Goal: Transaction & Acquisition: Purchase product/service

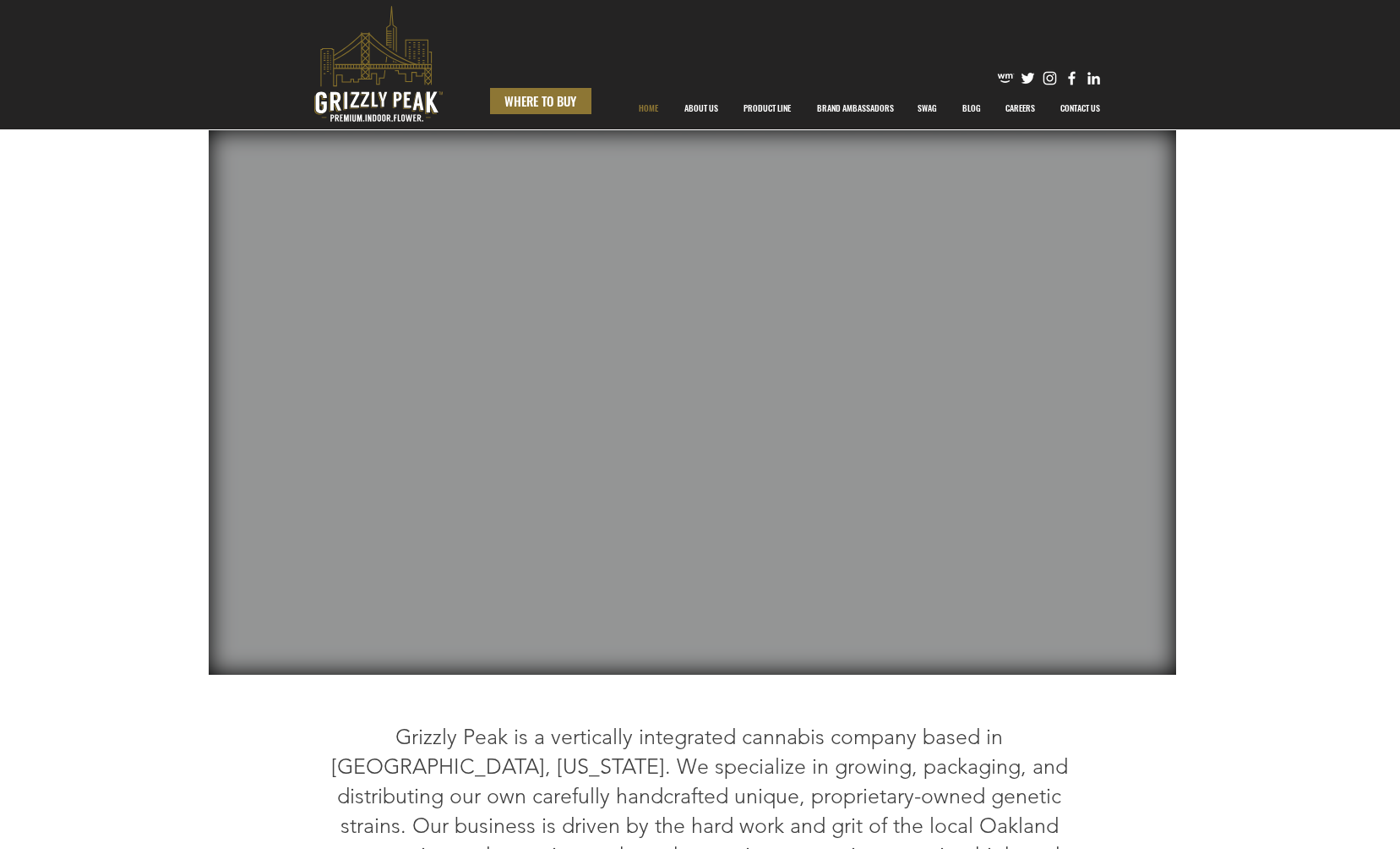
click at [538, 100] on span "WHERE TO BUY" at bounding box center [540, 100] width 71 height 18
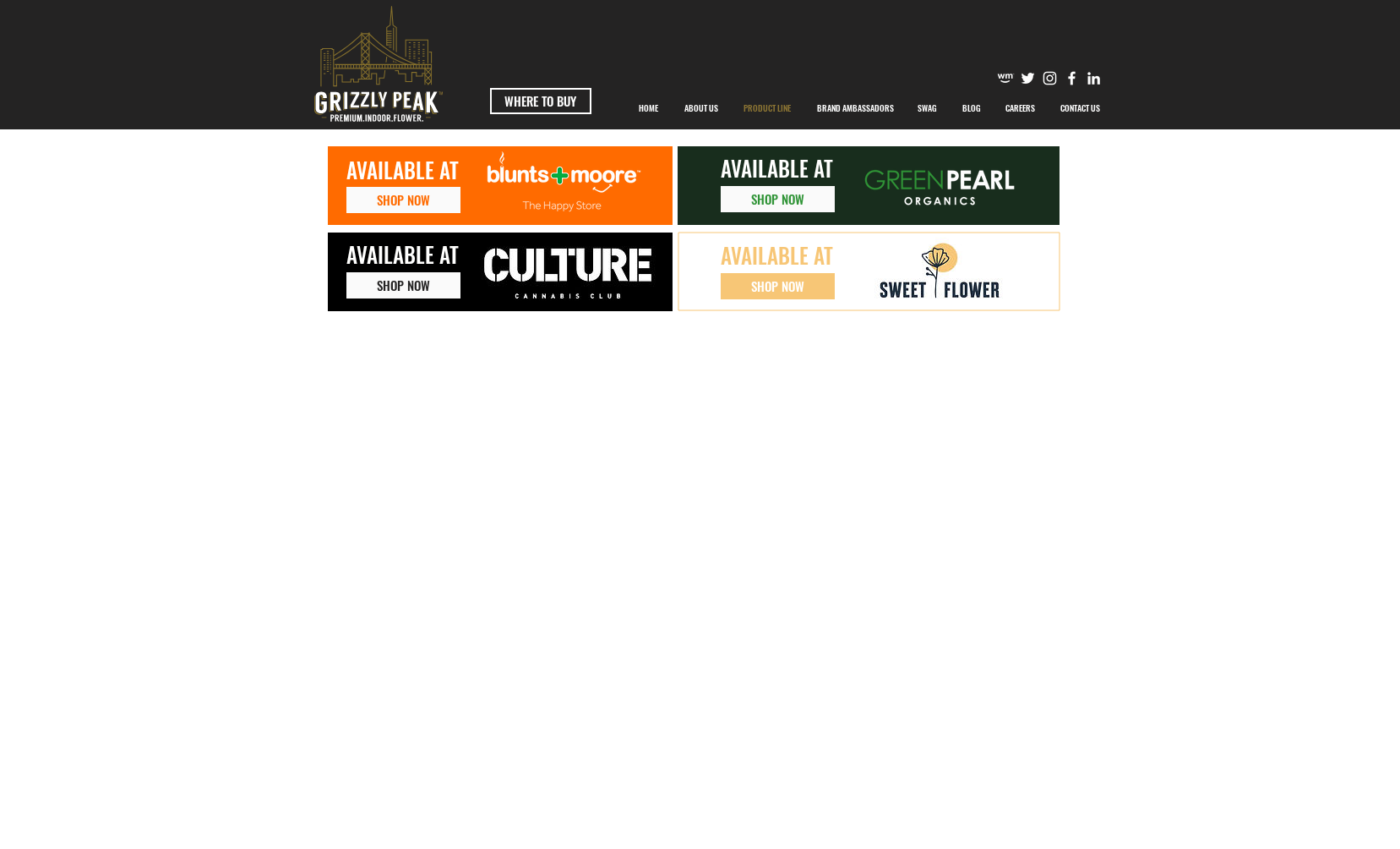
click at [763, 106] on p "PRODUCT LINE" at bounding box center [767, 108] width 65 height 43
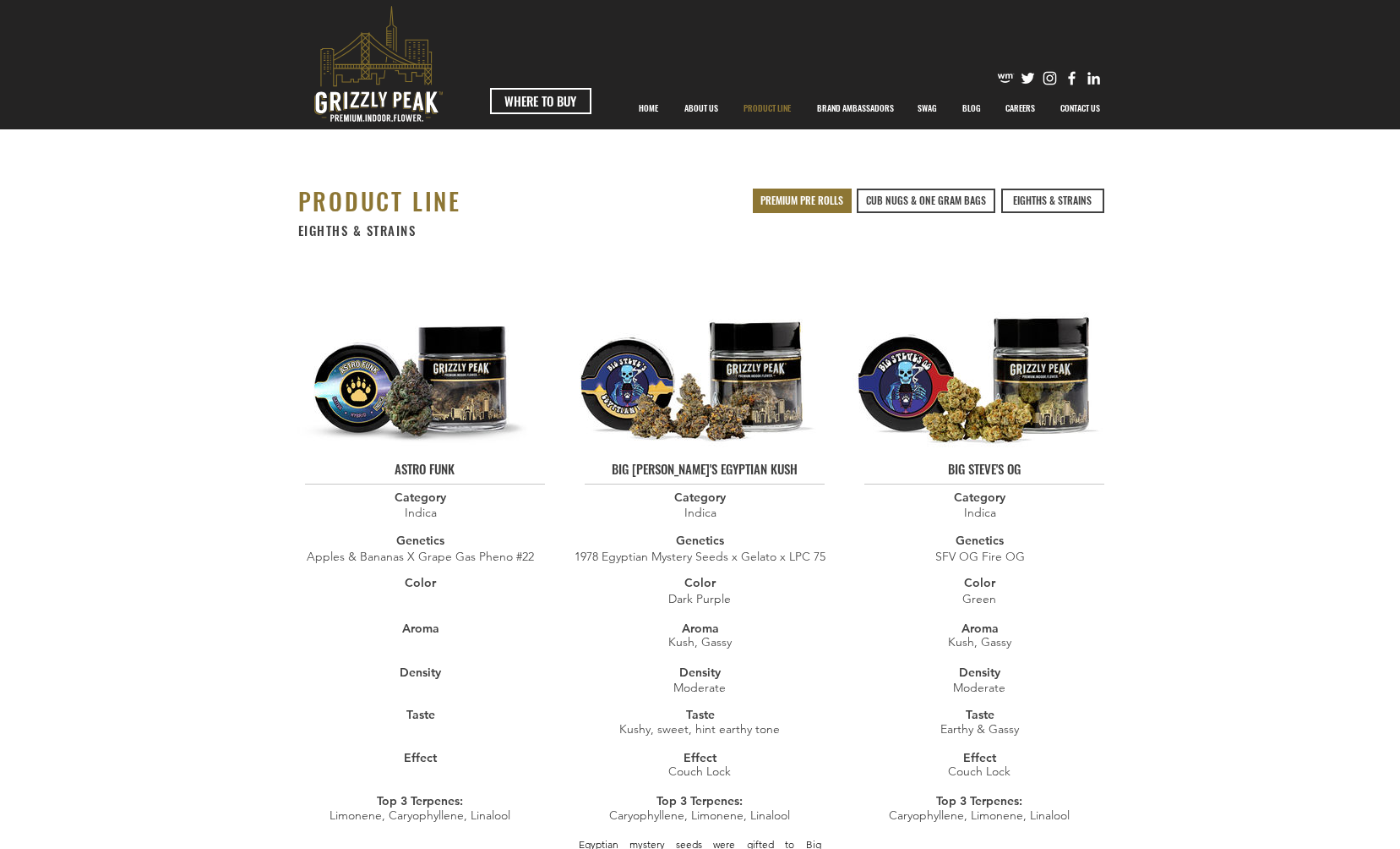
click at [799, 202] on span "PREMIUM PRE ROLLS" at bounding box center [801, 201] width 83 height 14
click at [560, 99] on span "WHERE TO BUY" at bounding box center [540, 100] width 71 height 18
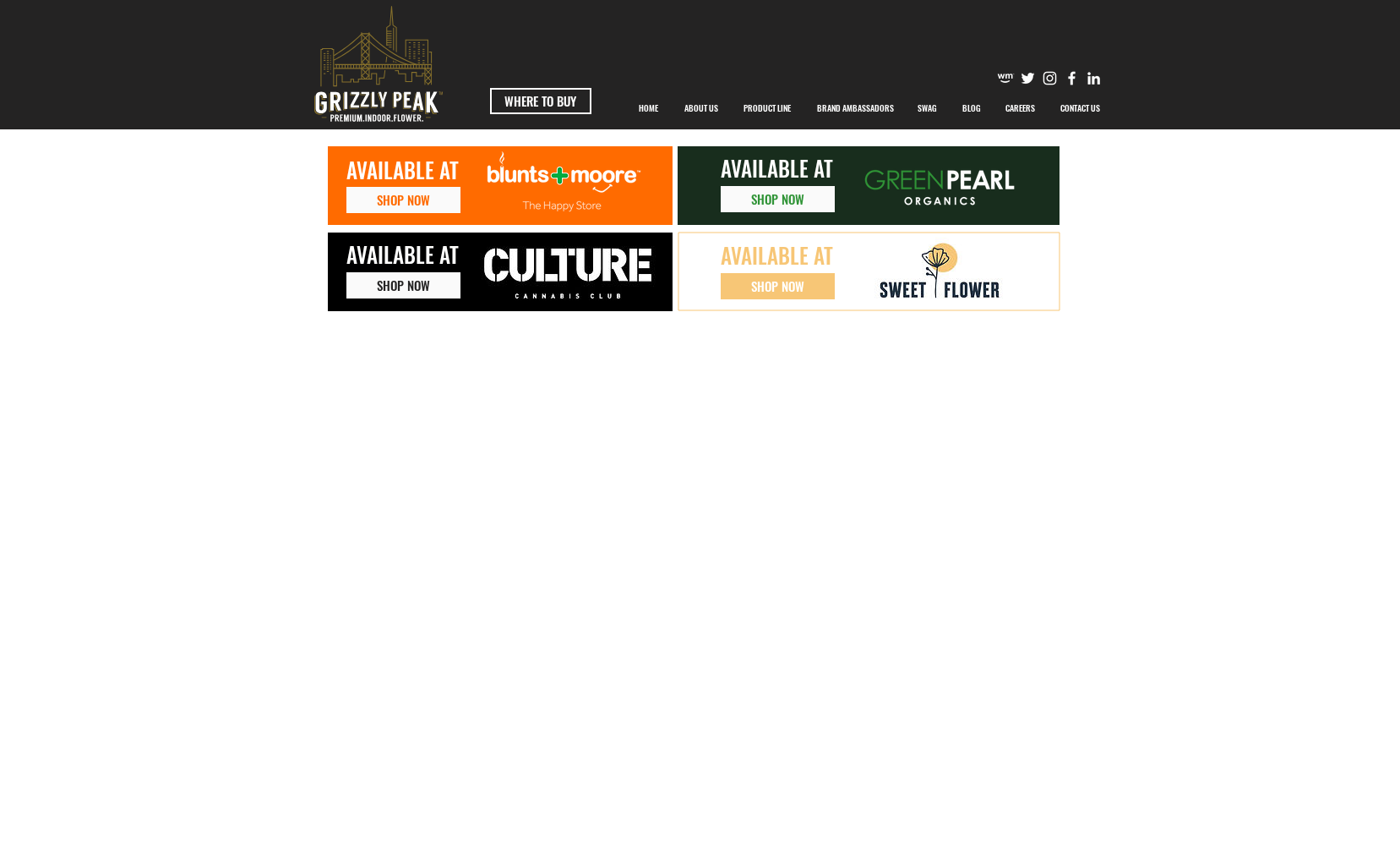
click at [924, 277] on img at bounding box center [938, 271] width 128 height 67
click at [780, 287] on span "SHOP NOW" at bounding box center [777, 286] width 54 height 18
